Goal: Task Accomplishment & Management: Use online tool/utility

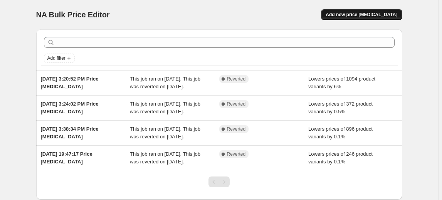
click at [361, 12] on span "Add new price [MEDICAL_DATA]" at bounding box center [362, 15] width 72 height 6
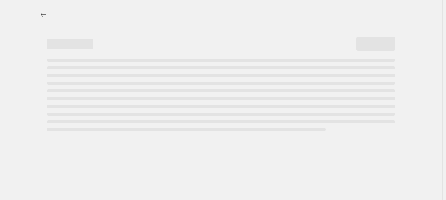
select select "percentage"
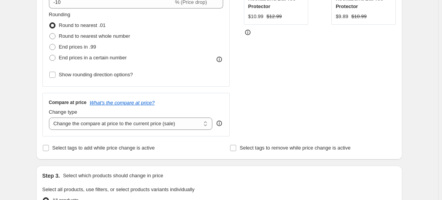
scroll to position [210, 0]
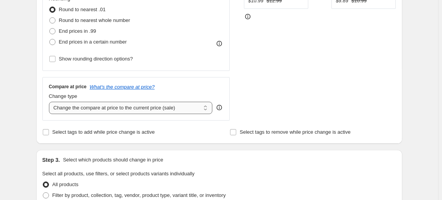
click at [155, 106] on select "Change the compare at price to the current price (sale) Change the compare at p…" at bounding box center [131, 108] width 164 height 12
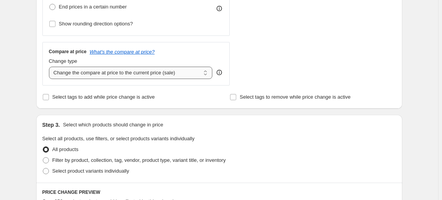
click at [152, 72] on select "Change the compare at price to the current price (sale) Change the compare at p…" at bounding box center [131, 73] width 164 height 12
